Goal: Transaction & Acquisition: Download file/media

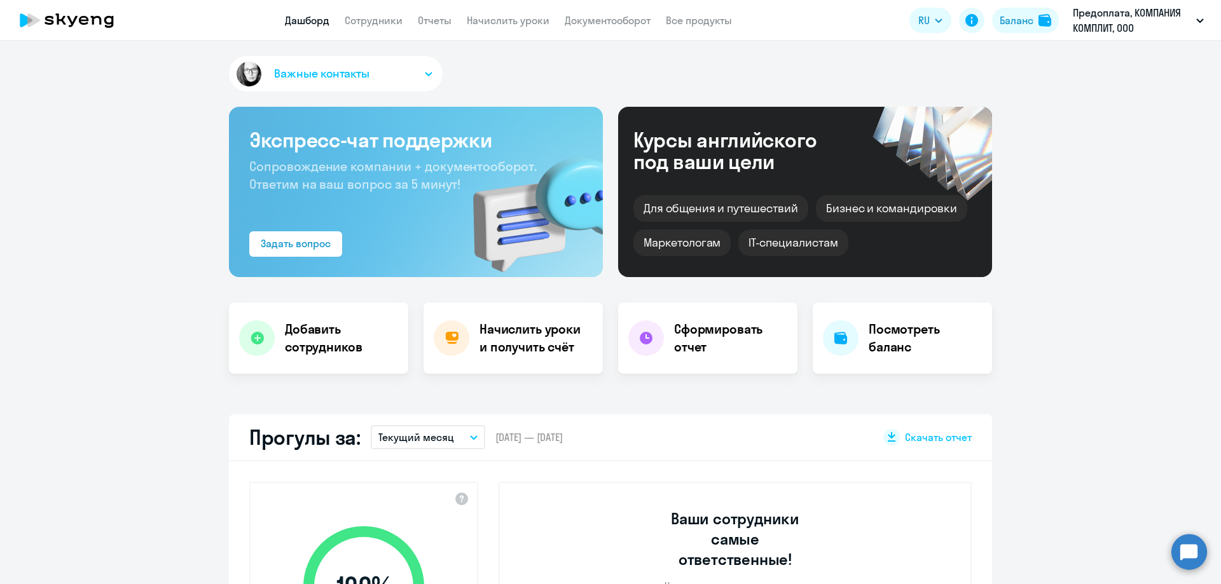
select select "30"
click at [1016, 22] on div "Баланс" at bounding box center [1017, 20] width 34 height 15
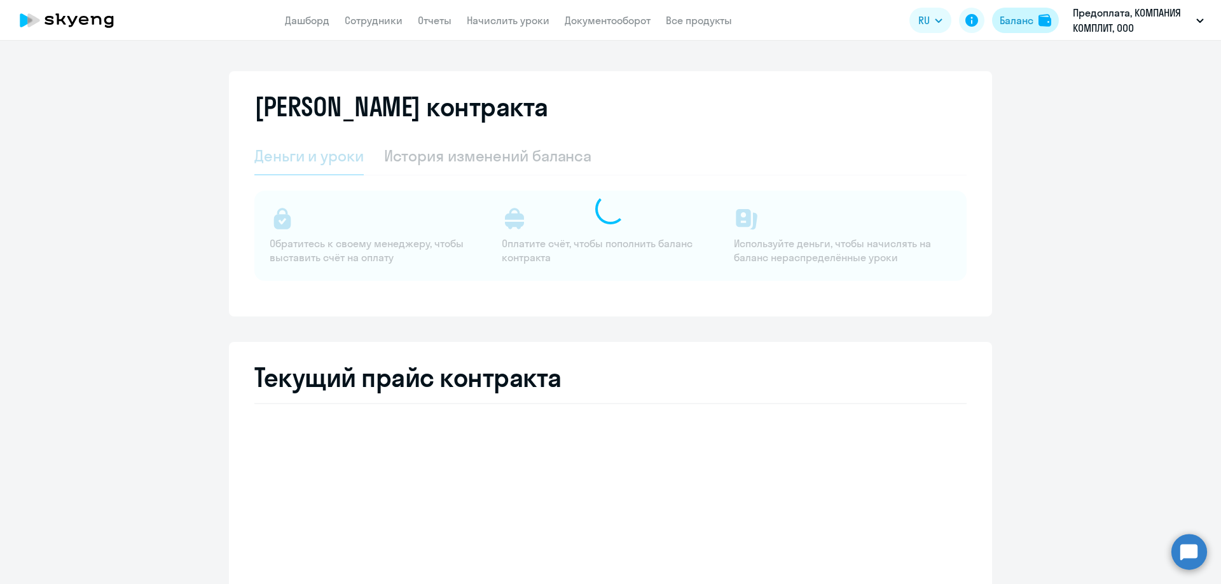
select select "english_adult_not_native_speaker"
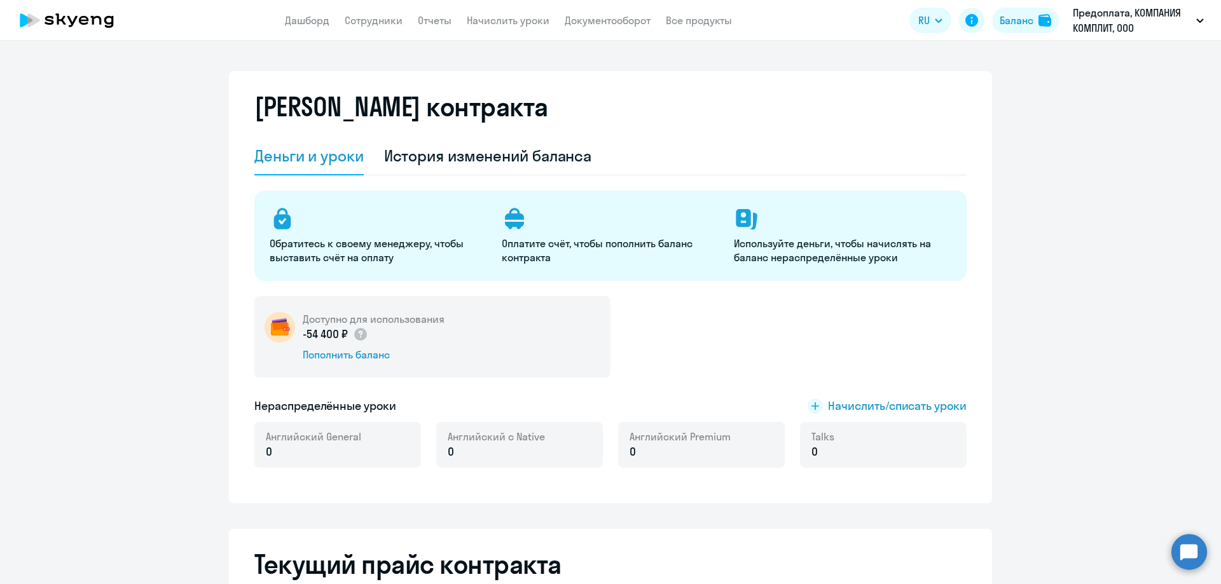
click at [372, 10] on app-header "Дашборд Сотрудники Отчеты Начислить уроки Документооборот Все продукты Дашборд …" at bounding box center [610, 20] width 1221 height 41
click at [375, 20] on link "Сотрудники" at bounding box center [374, 20] width 58 height 13
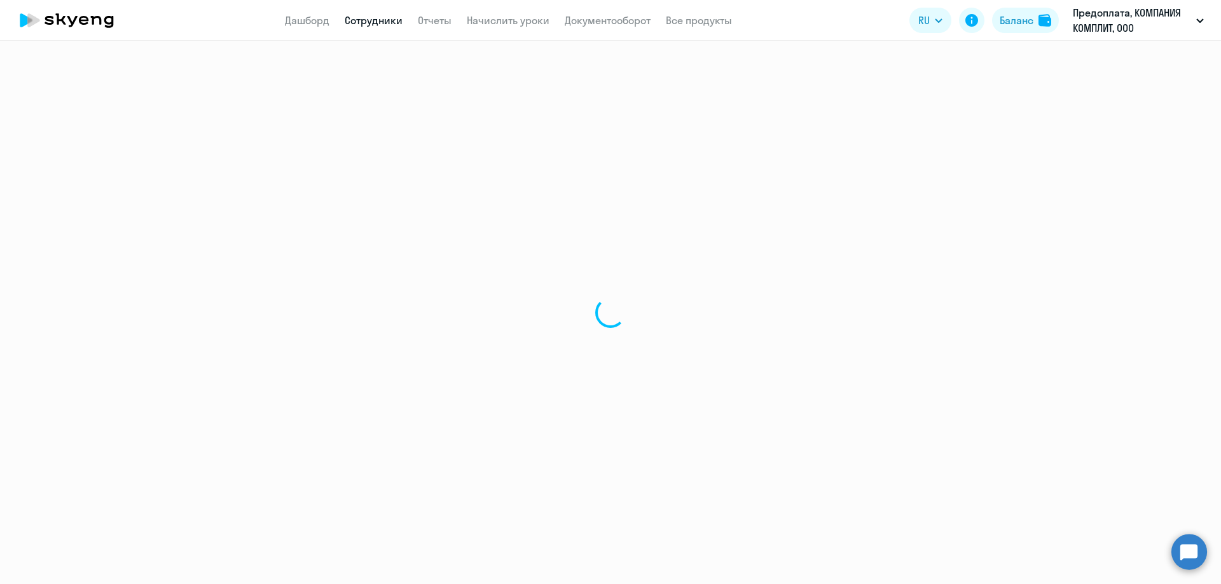
select select "30"
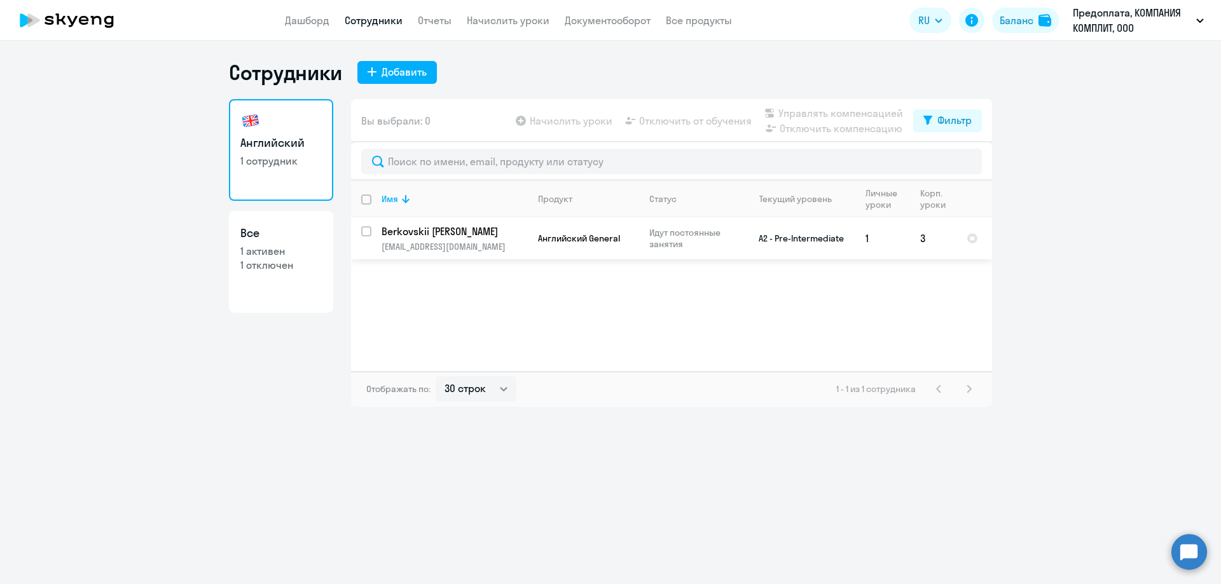
click at [922, 235] on td "3" at bounding box center [933, 239] width 46 height 42
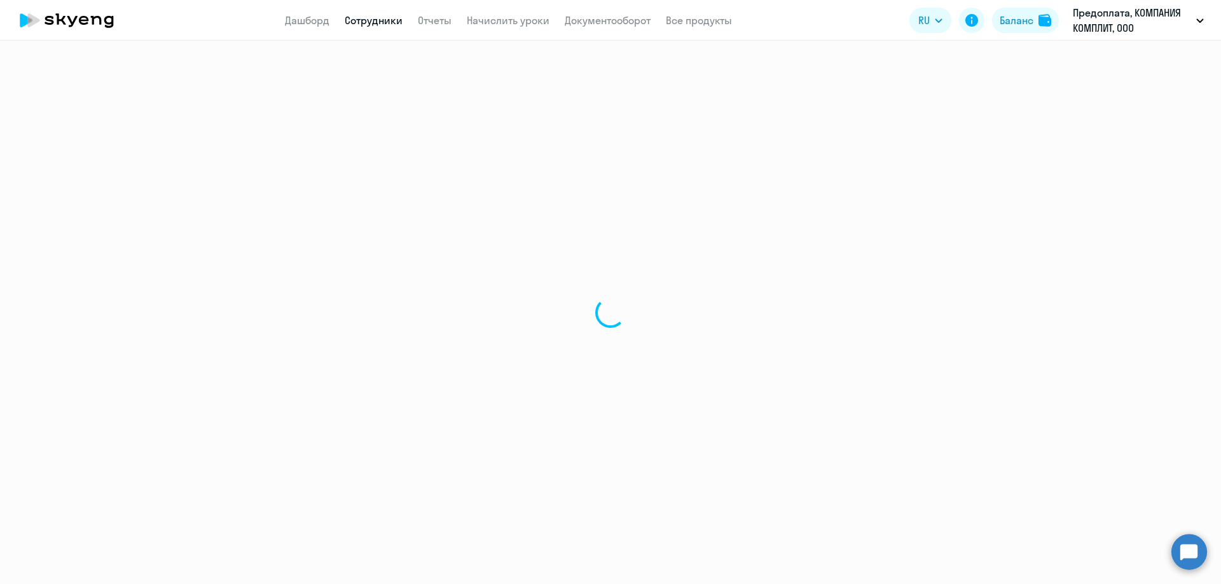
select select "english"
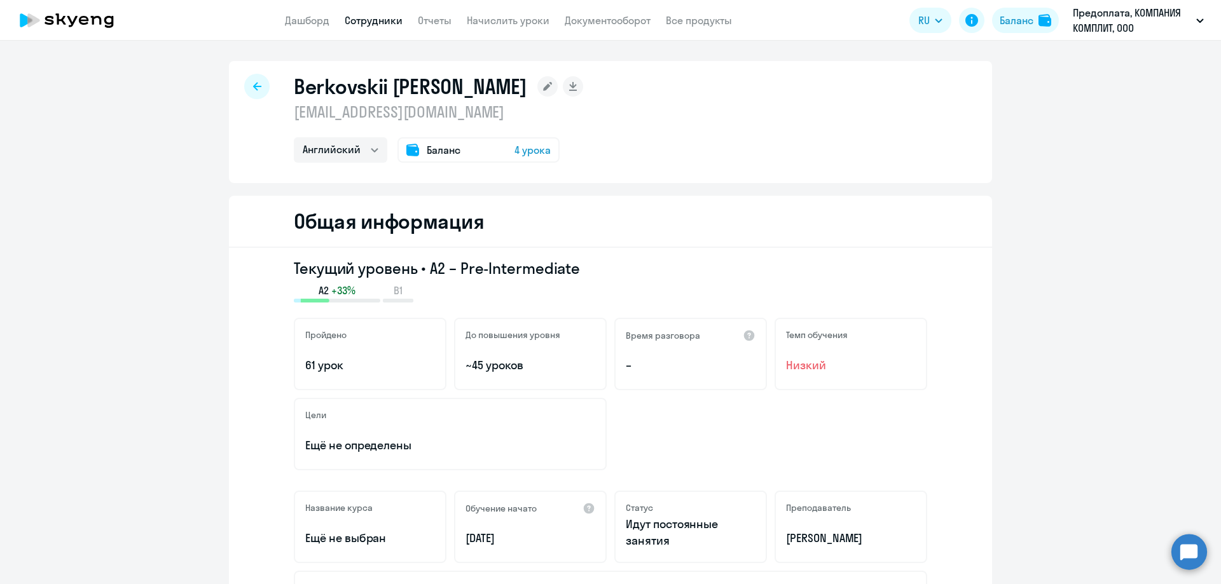
select select "30"
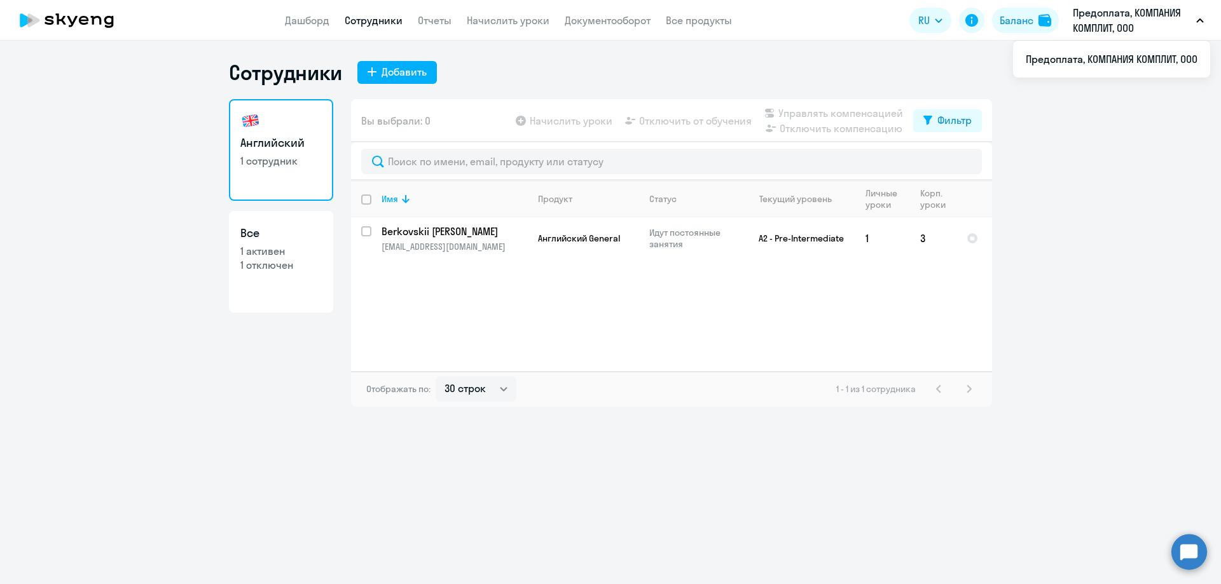
click at [1012, 7] on app-header-actions "RU Баланс Предоплата, КОМПАНИЯ КОМПЛИТ, ООО Предоплата, КОМПАНИЯ КОМПЛИТ, ООО" at bounding box center [1059, 20] width 301 height 31
click at [1034, 25] on button "Баланс" at bounding box center [1025, 20] width 67 height 25
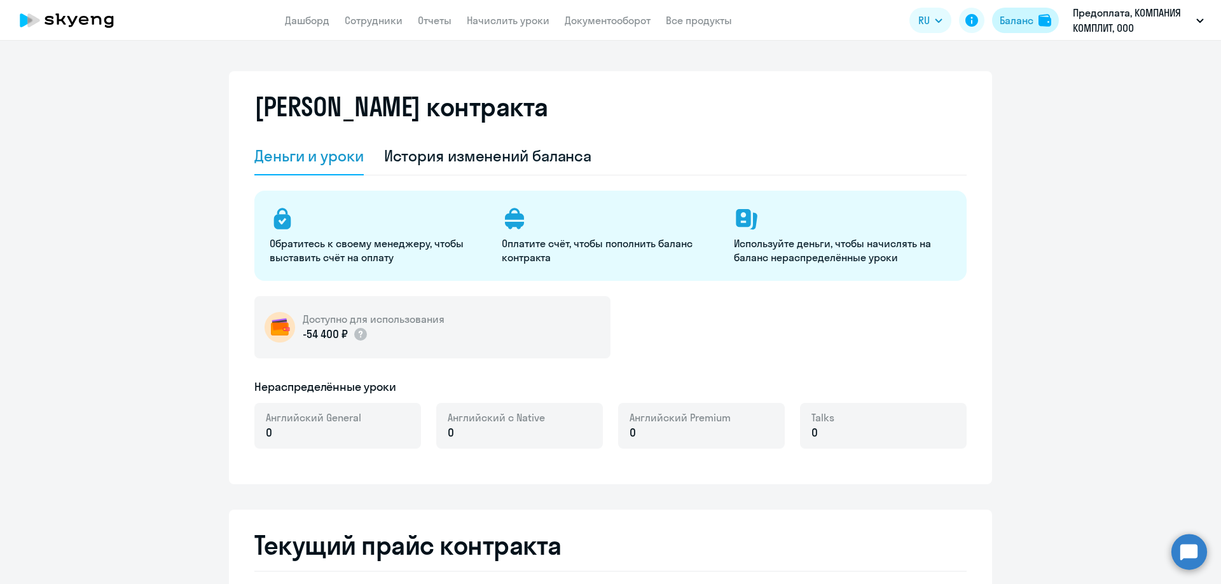
select select "english_adult_not_native_speaker"
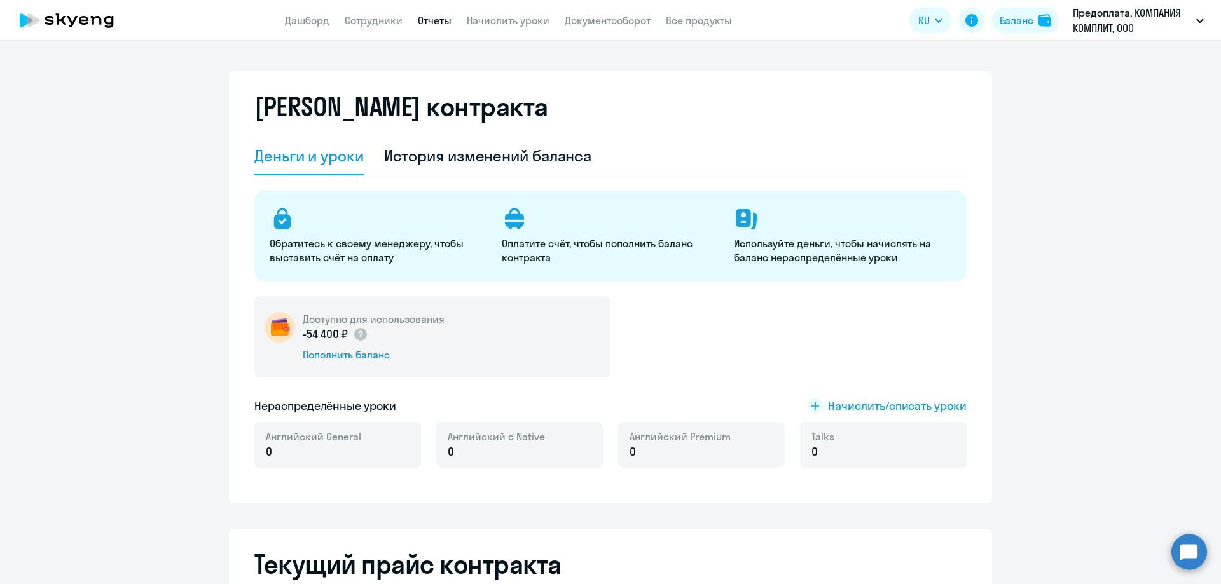
click at [439, 18] on link "Отчеты" at bounding box center [435, 20] width 34 height 13
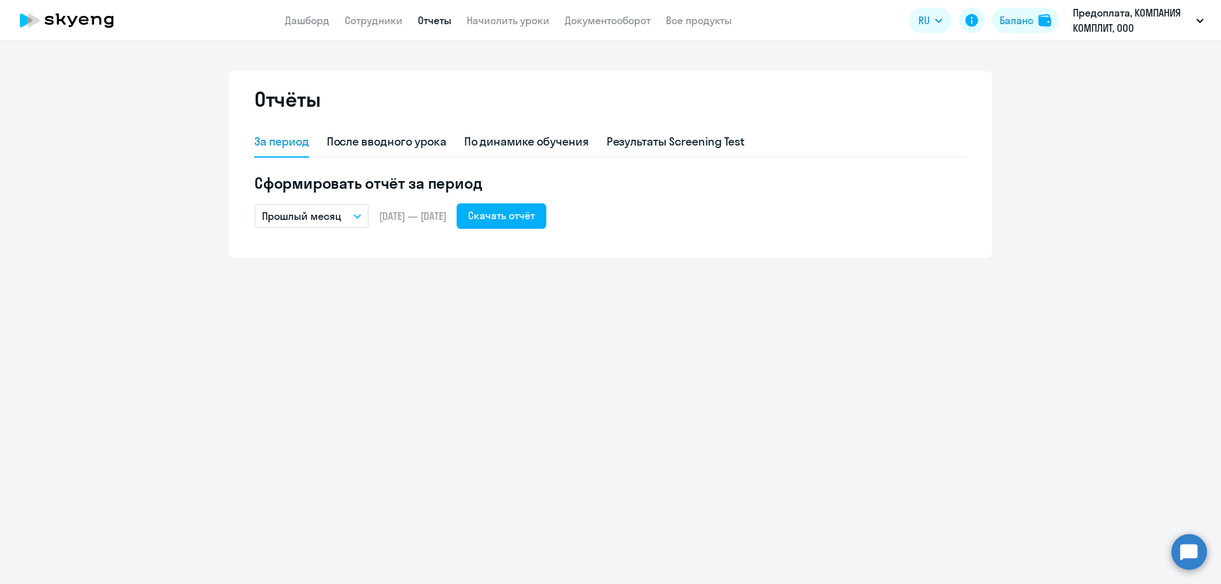
click at [357, 216] on icon "button" at bounding box center [358, 216] width 8 height 4
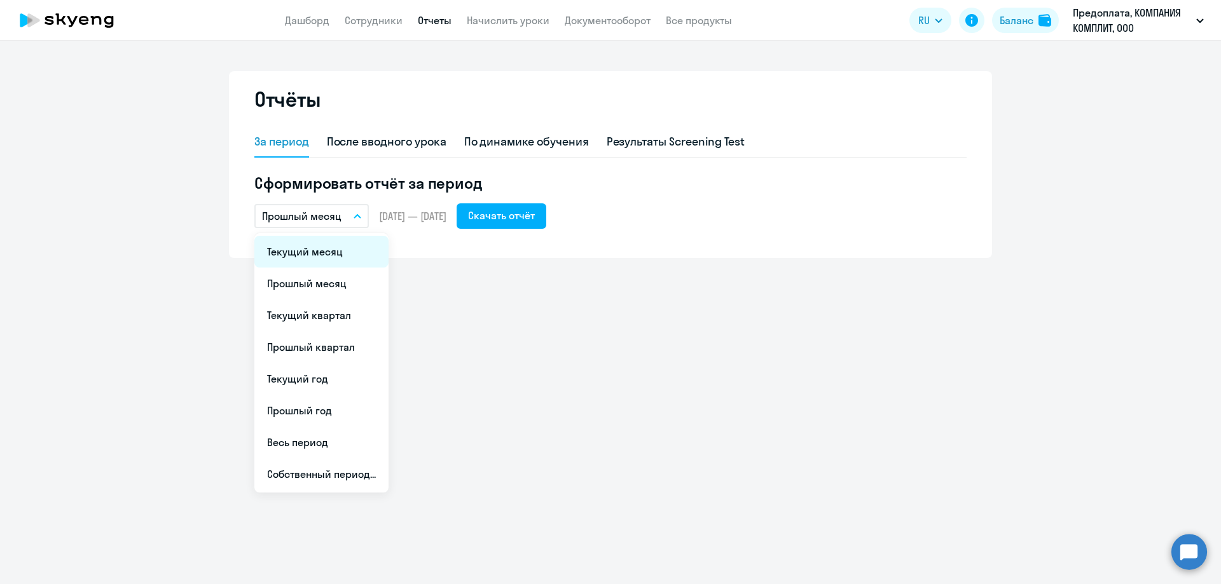
click at [322, 257] on li "Текущий месяц" at bounding box center [321, 252] width 134 height 32
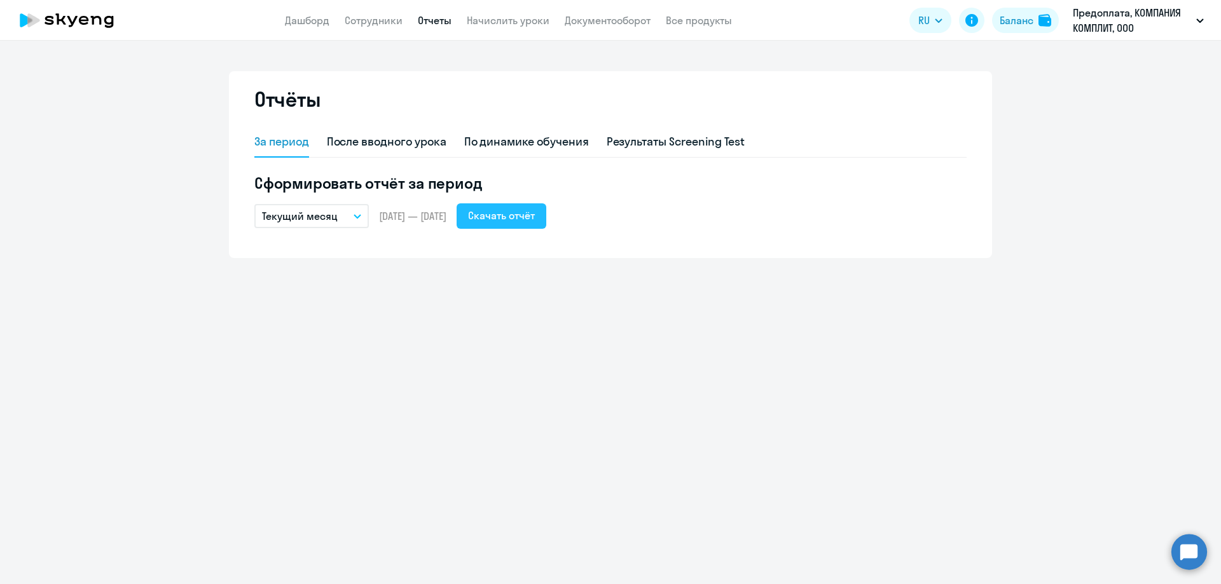
click at [533, 217] on div "Скачать отчёт" at bounding box center [501, 215] width 67 height 15
